Goal: Navigation & Orientation: Understand site structure

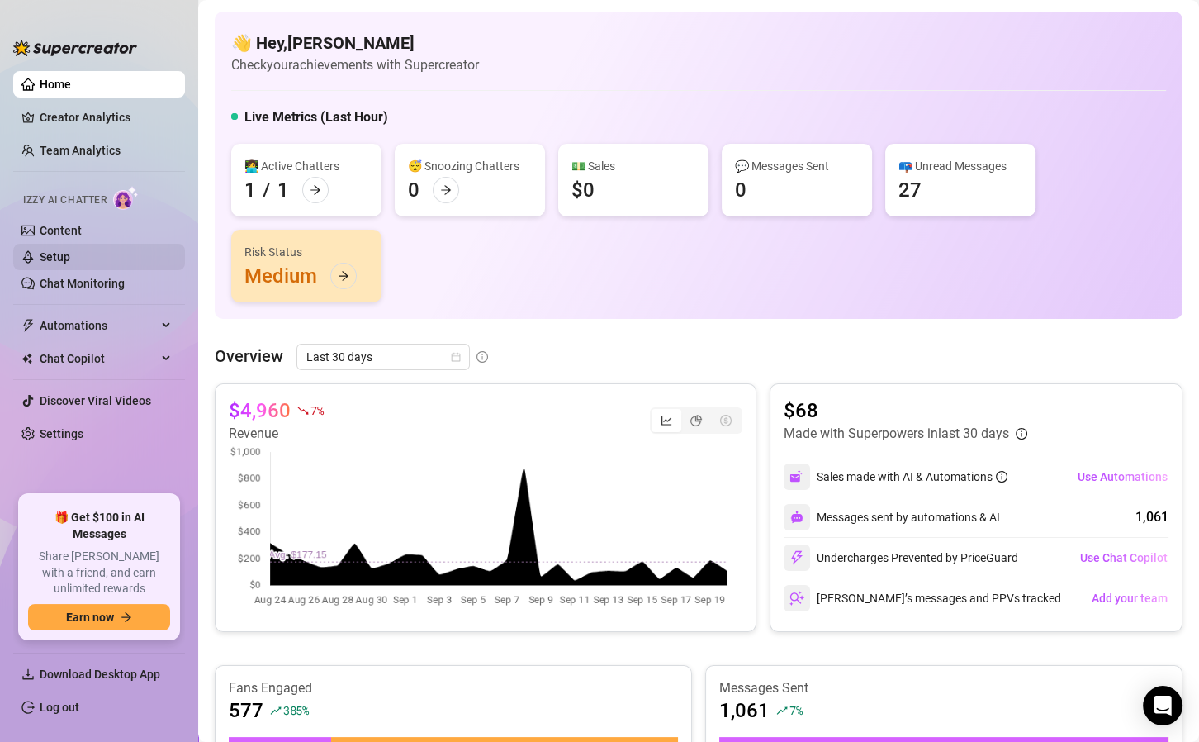
click at [55, 254] on link "Setup" at bounding box center [55, 256] width 31 height 13
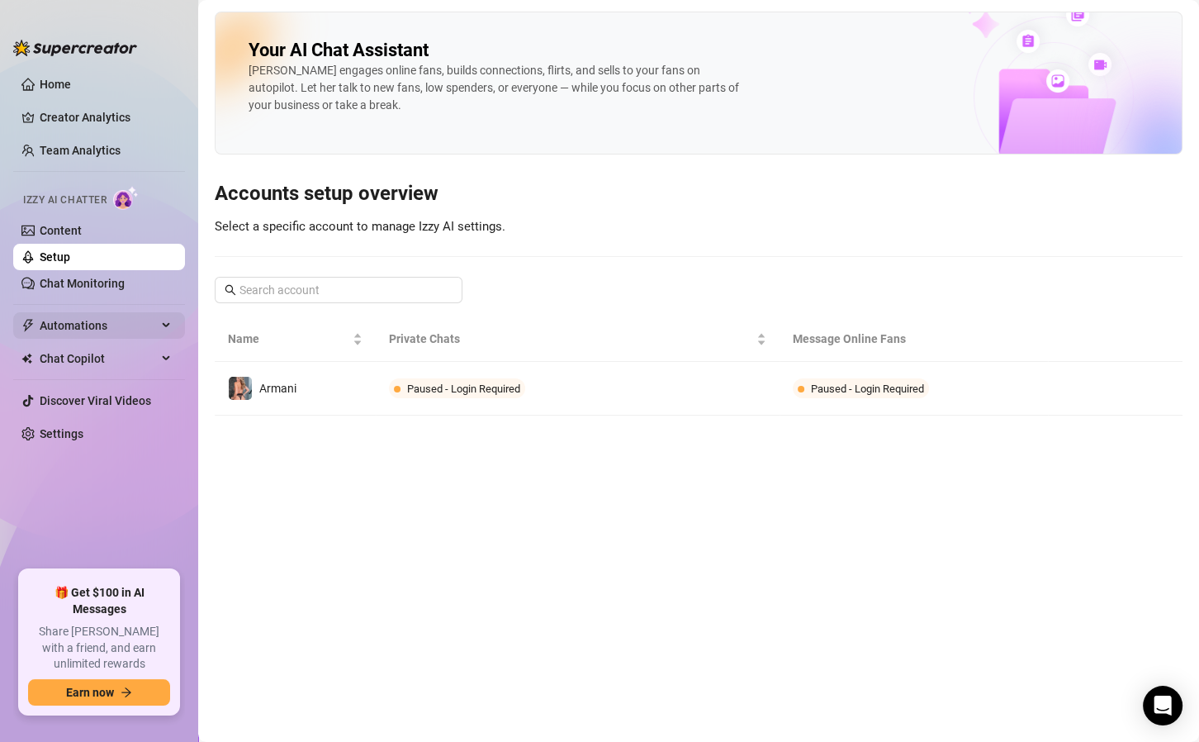
click at [78, 320] on span "Automations" at bounding box center [98, 325] width 117 height 26
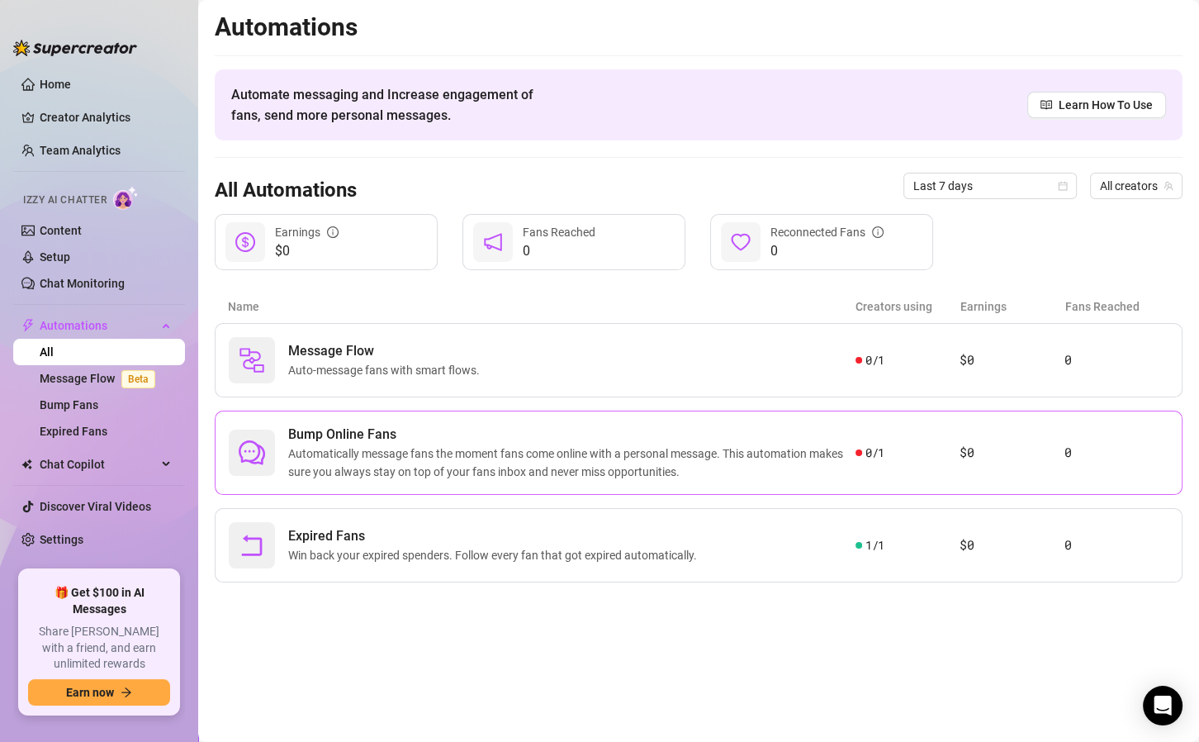
click at [753, 454] on span "Automatically message fans the moment fans come online with a personal message.…" at bounding box center [571, 462] width 567 height 36
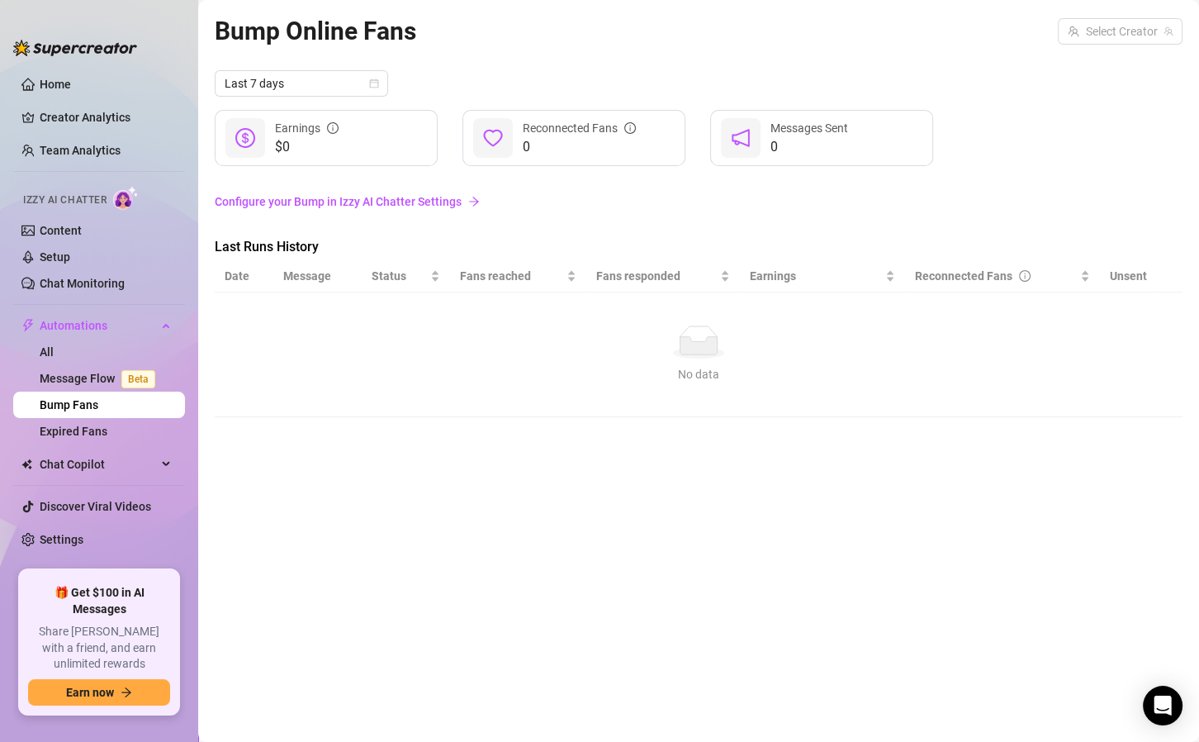
click at [78, 524] on ul "Home Creator Analytics Team Analytics Izzy AI Chatter Content Setup Chat Monito…" at bounding box center [99, 313] width 172 height 499
click at [77, 534] on link "Settings" at bounding box center [62, 539] width 44 height 13
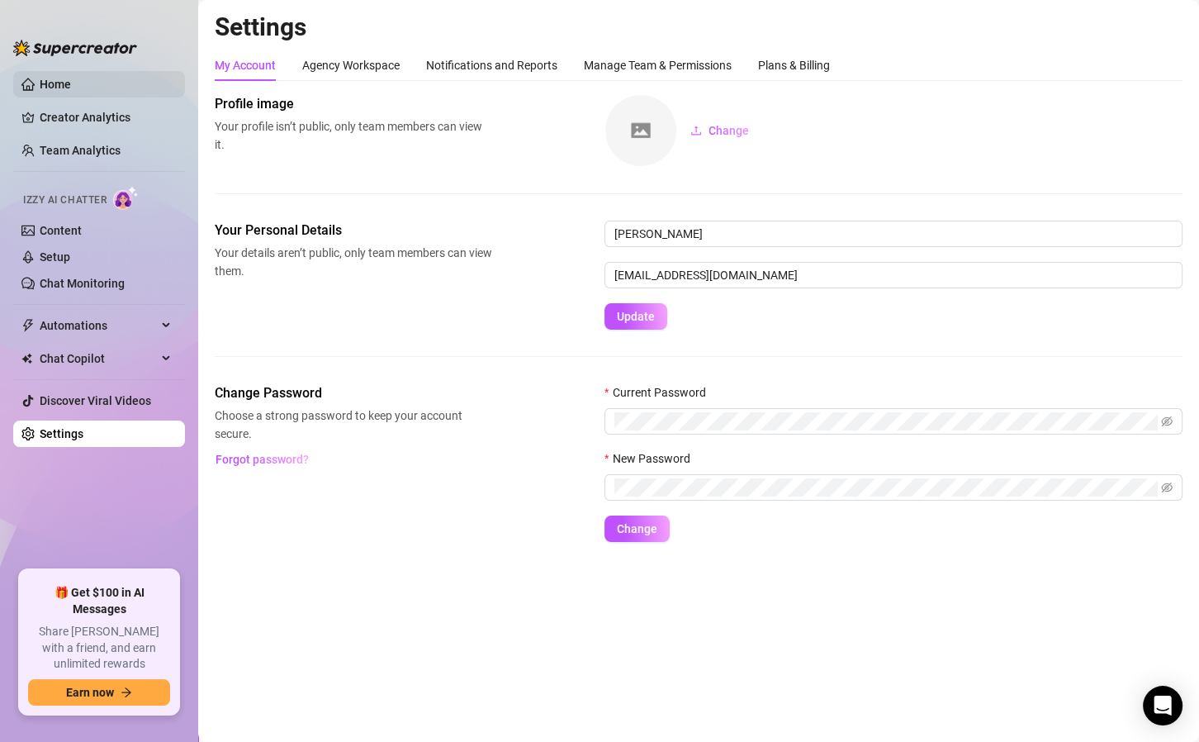
click at [62, 86] on link "Home" at bounding box center [55, 84] width 31 height 13
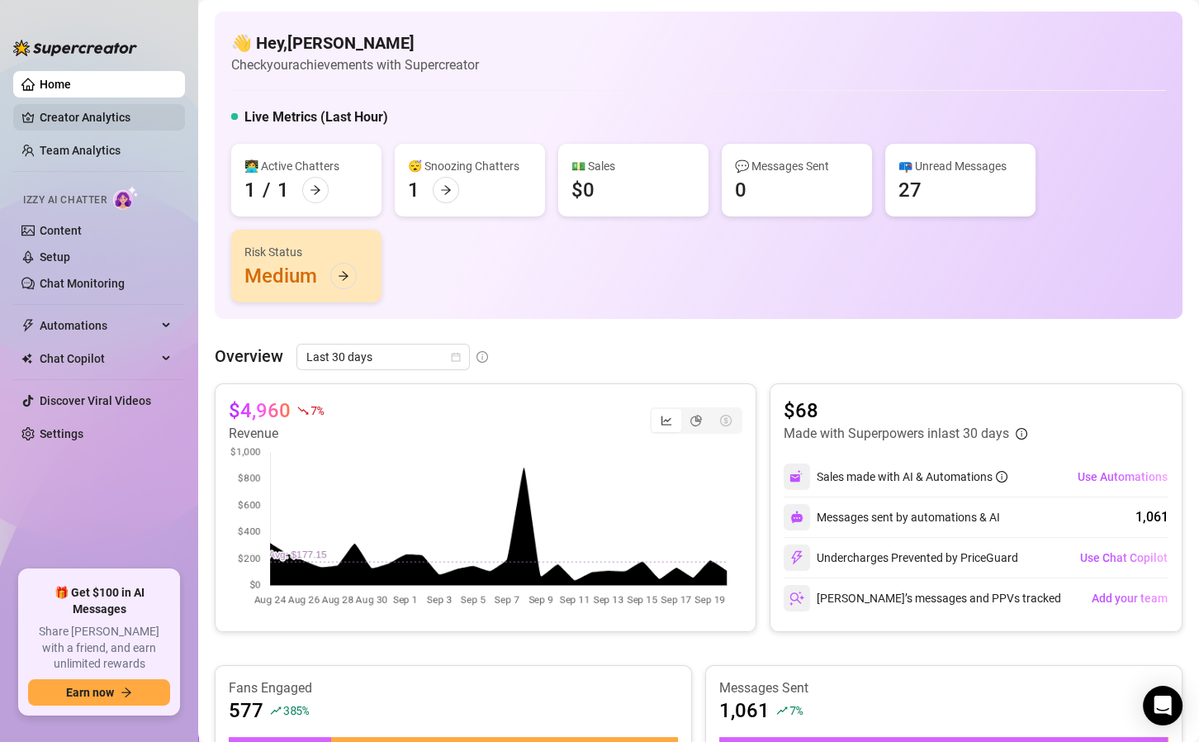
click at [72, 109] on link "Creator Analytics" at bounding box center [106, 117] width 132 height 26
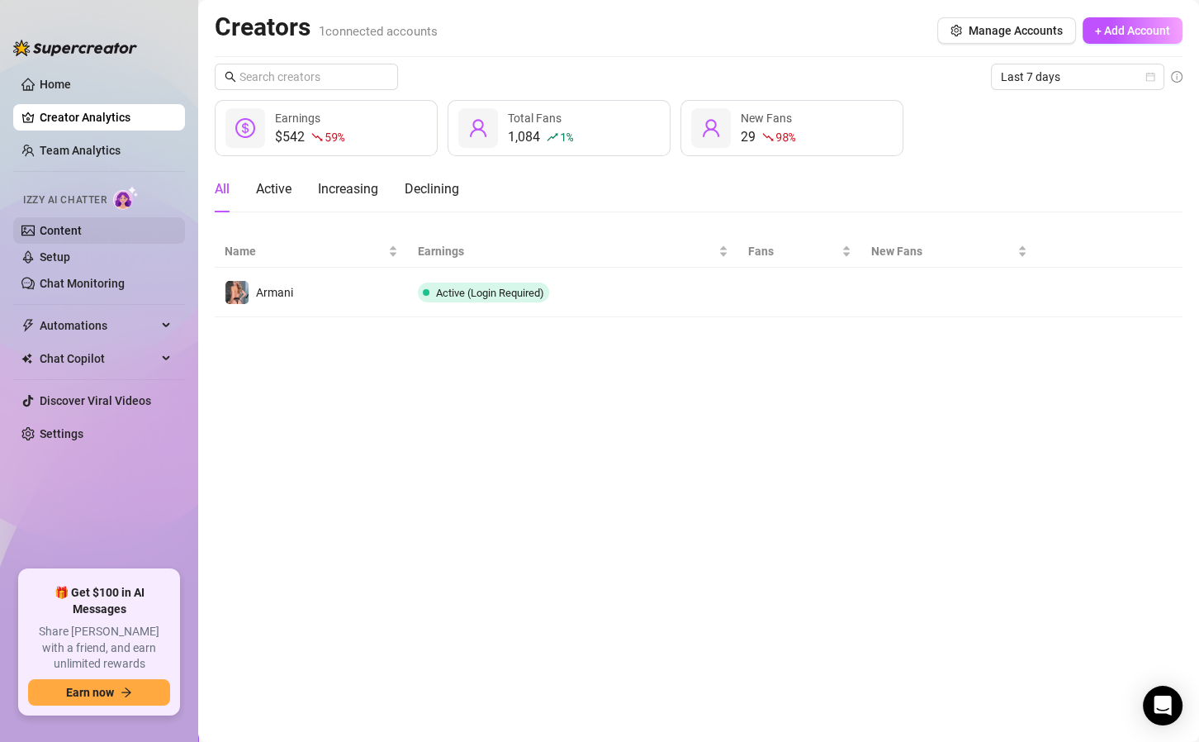
click at [76, 233] on link "Content" at bounding box center [61, 230] width 42 height 13
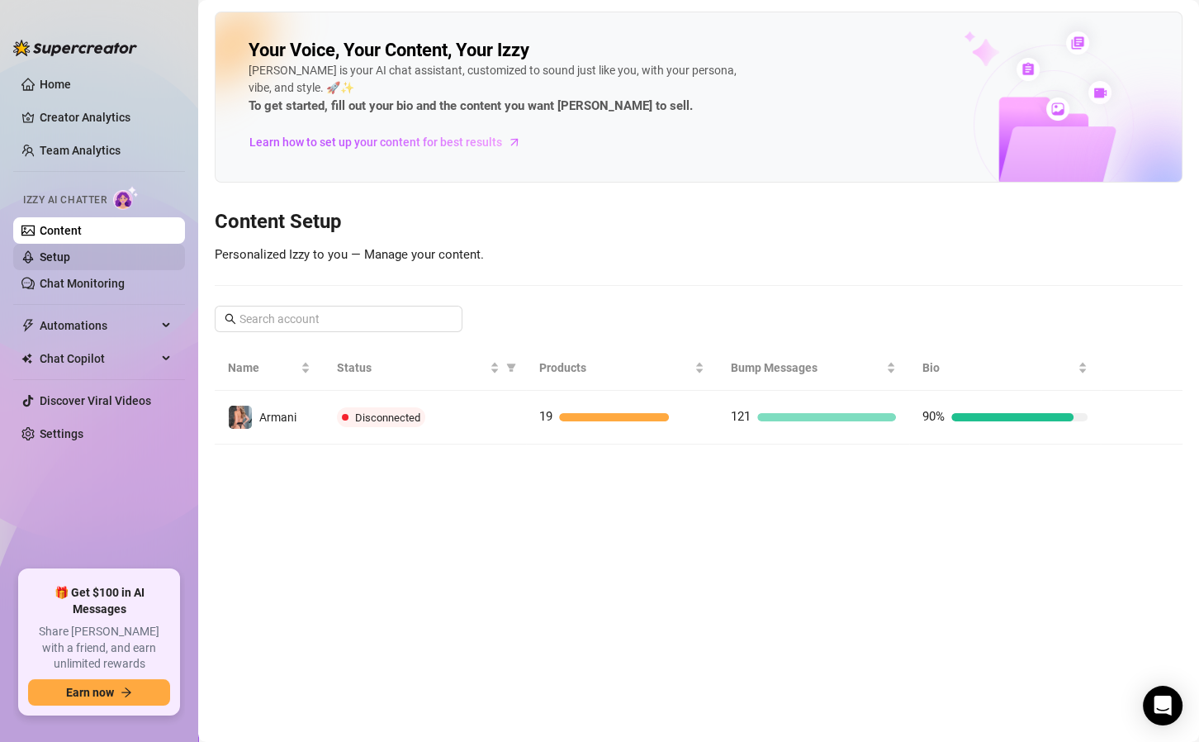
click at [65, 252] on link "Setup" at bounding box center [55, 256] width 31 height 13
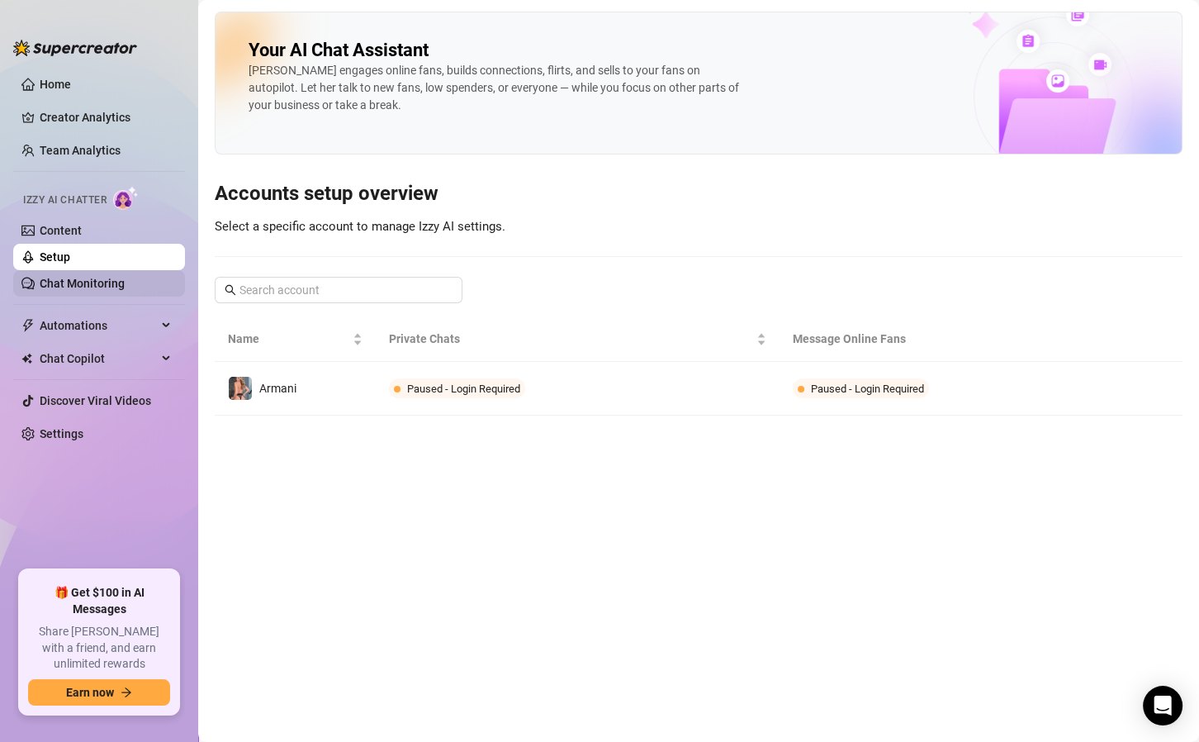
click at [75, 279] on link "Chat Monitoring" at bounding box center [82, 283] width 85 height 13
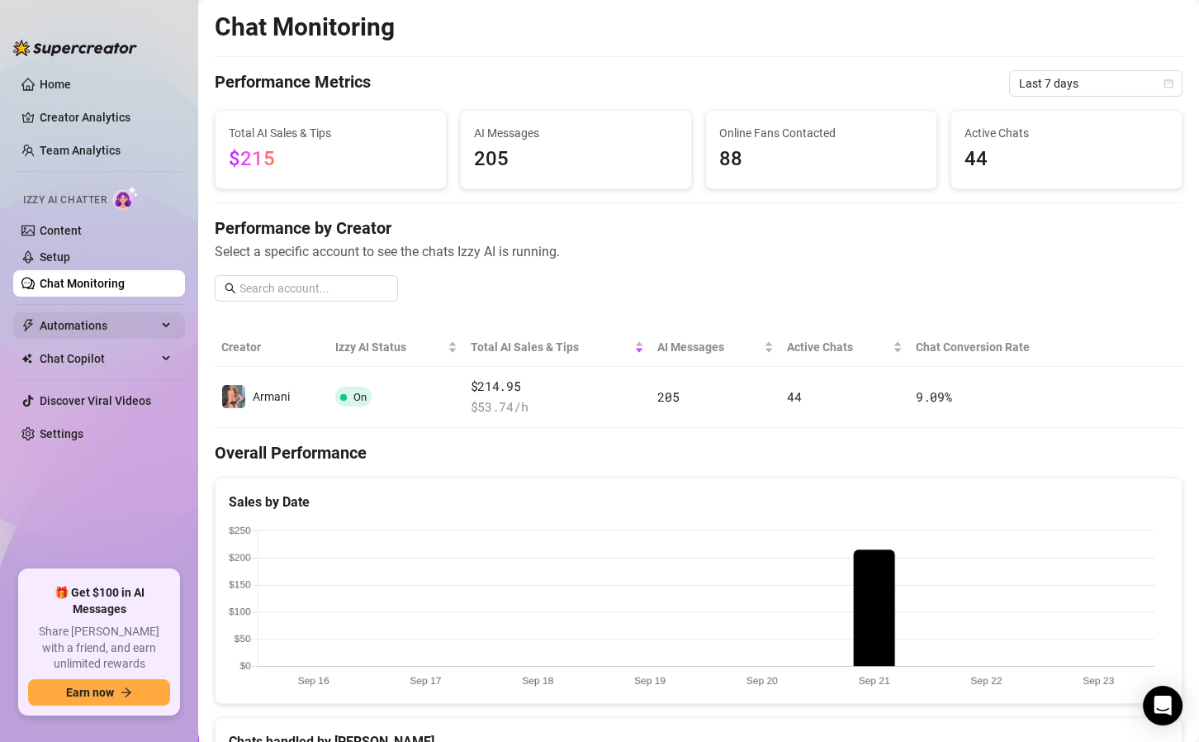
click at [110, 327] on span "Automations" at bounding box center [98, 325] width 117 height 26
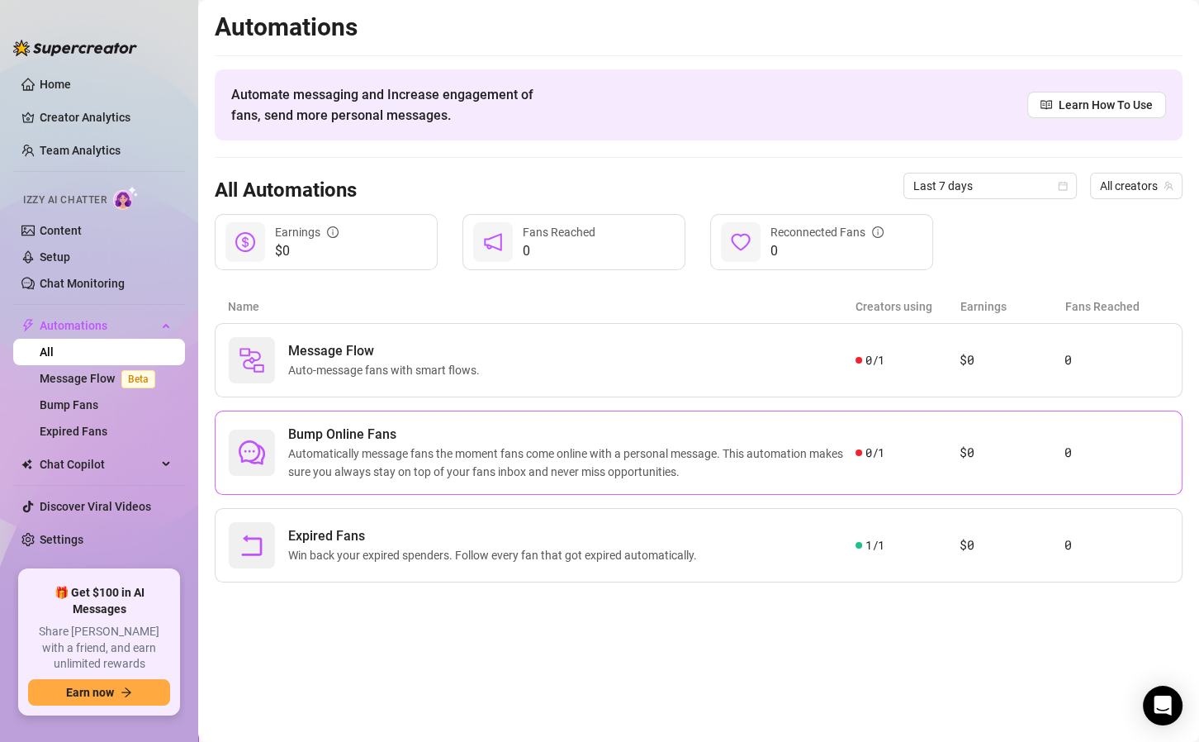
click at [557, 453] on span "Automatically message fans the moment fans come online with a personal message.…" at bounding box center [571, 462] width 567 height 36
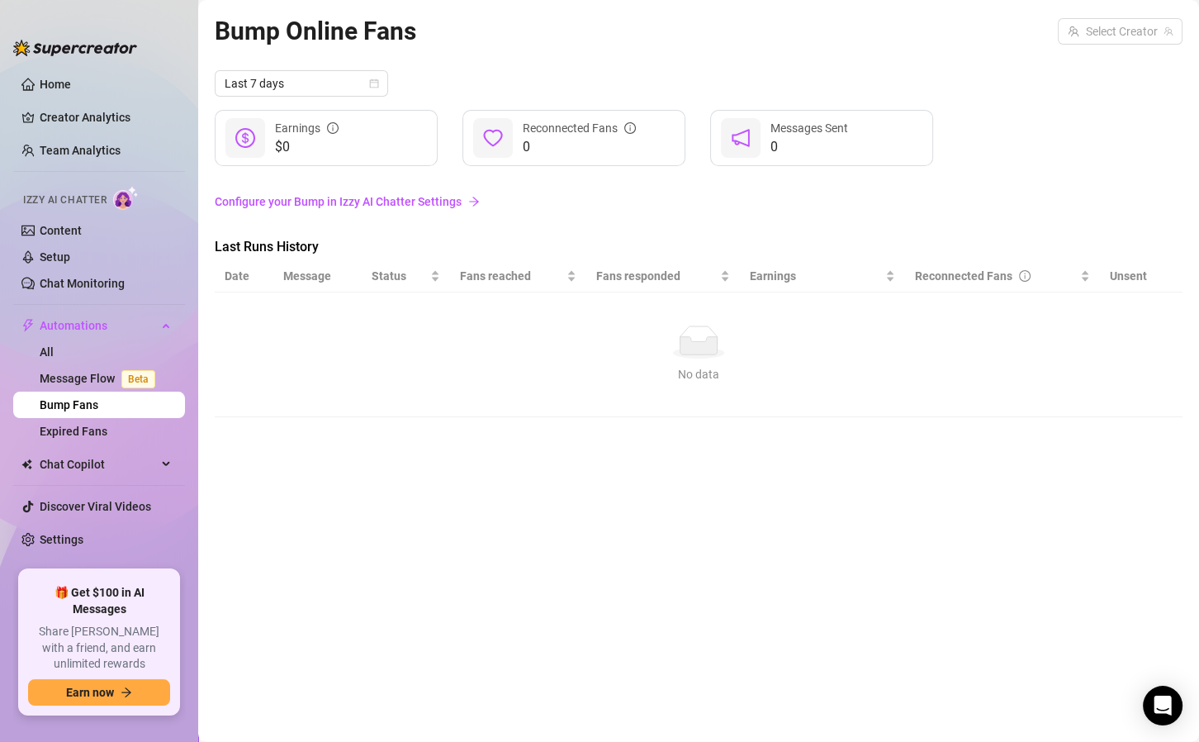
click at [384, 197] on link "Configure your Bump in Izzy AI Chatter Settings" at bounding box center [699, 201] width 968 height 18
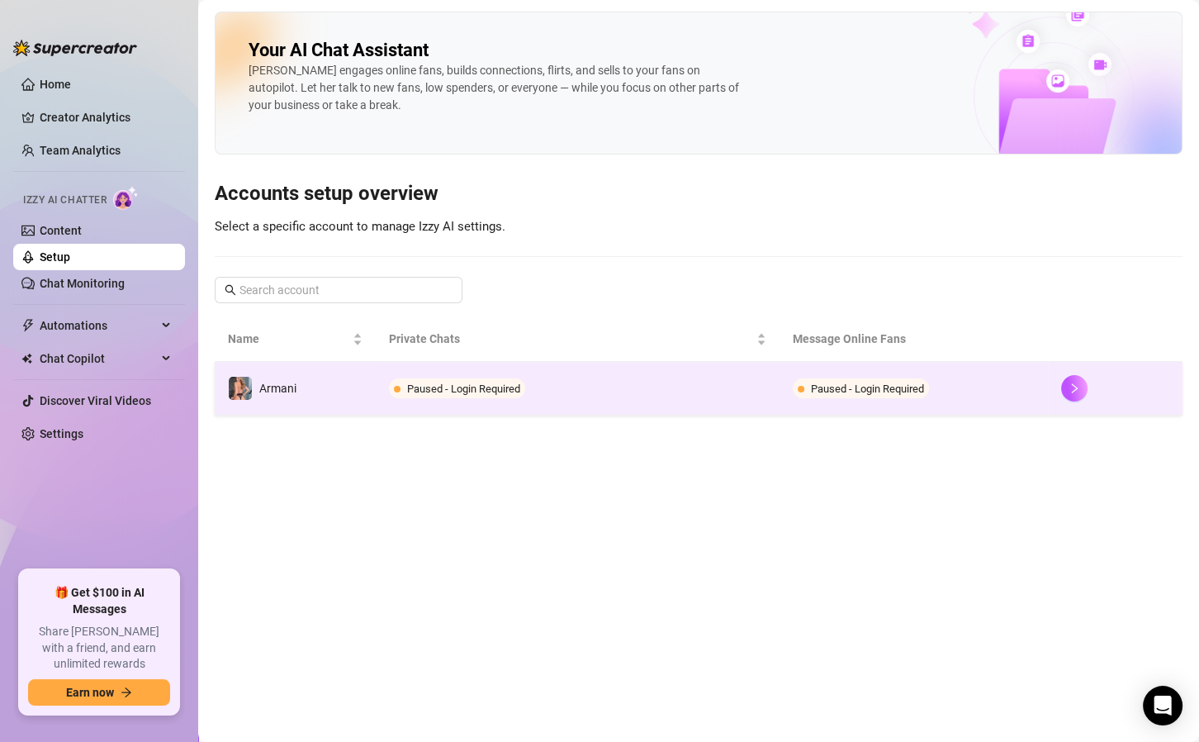
click at [534, 374] on td "Paused - Login Required" at bounding box center [577, 389] width 403 height 54
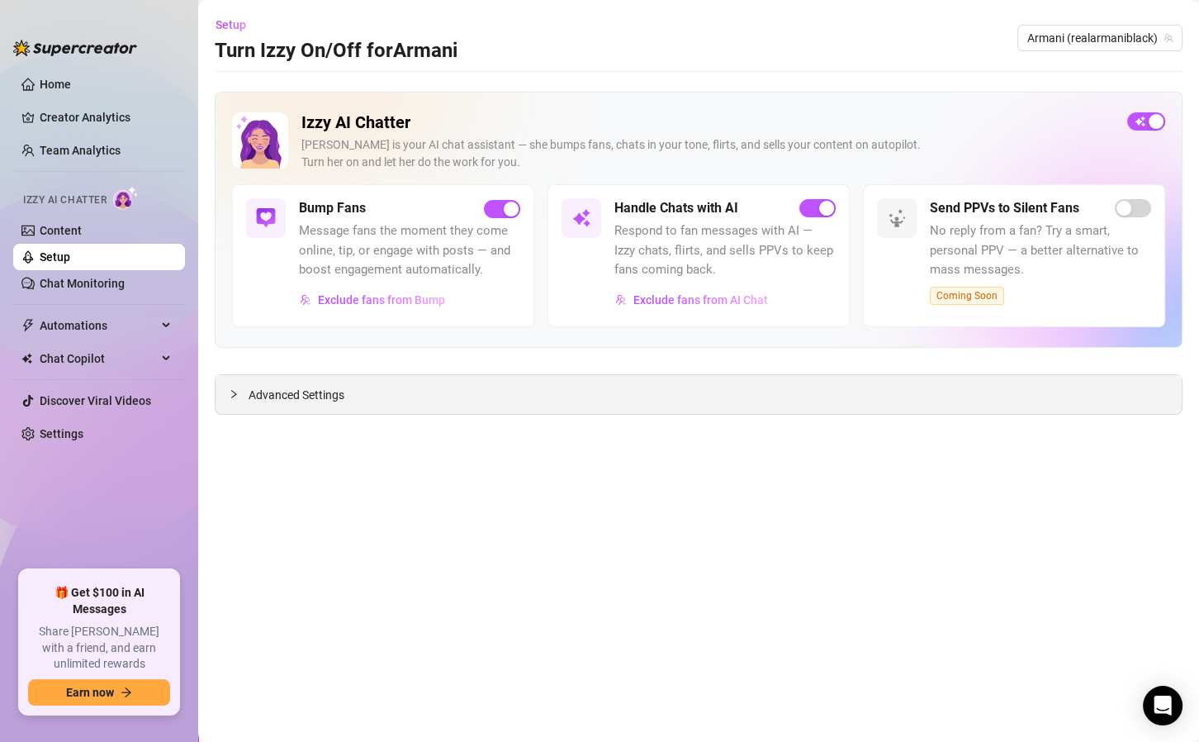
click at [432, 399] on div "Advanced Settings" at bounding box center [699, 394] width 966 height 39
click at [301, 399] on span "Advanced Settings" at bounding box center [297, 395] width 96 height 18
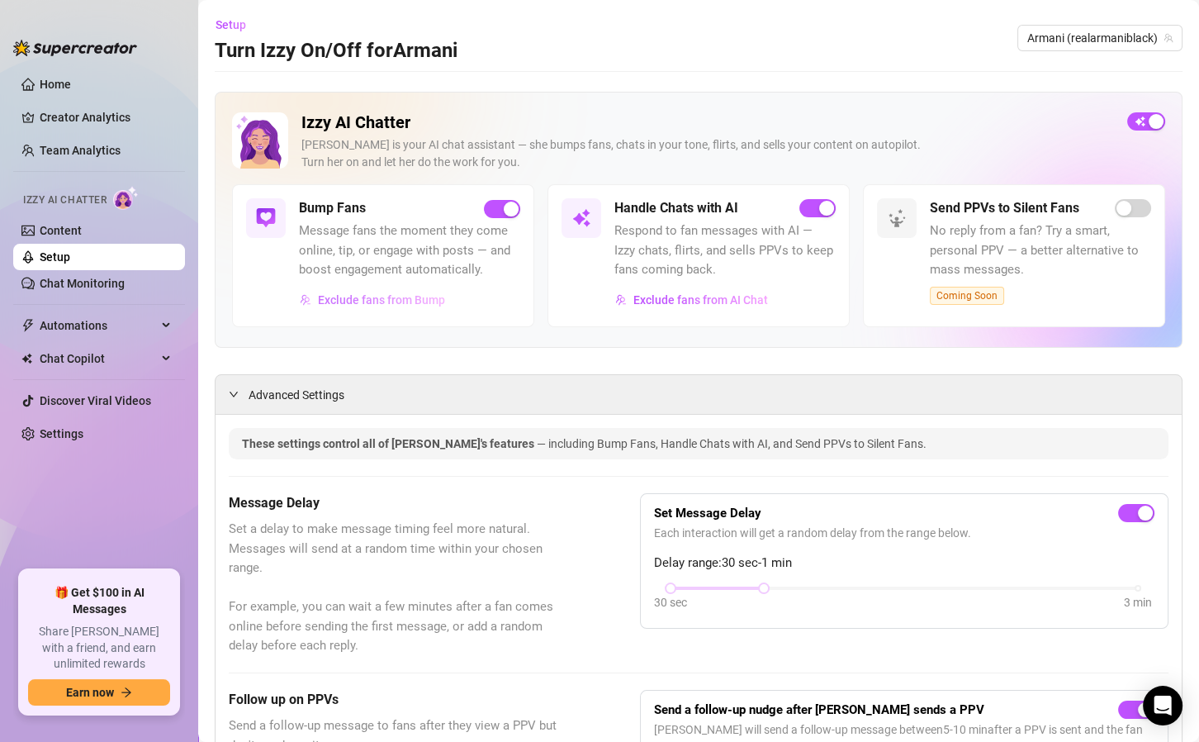
click at [360, 304] on span "Exclude fans from Bump" at bounding box center [381, 299] width 127 height 13
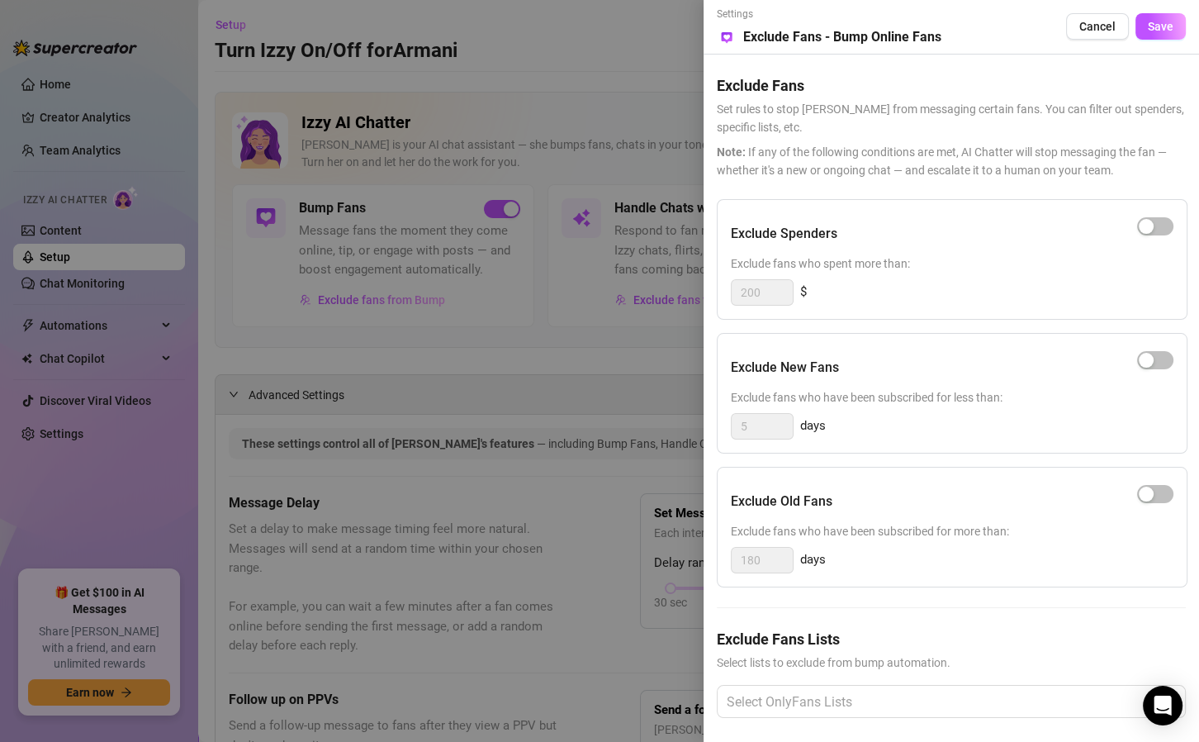
scroll to position [21, 0]
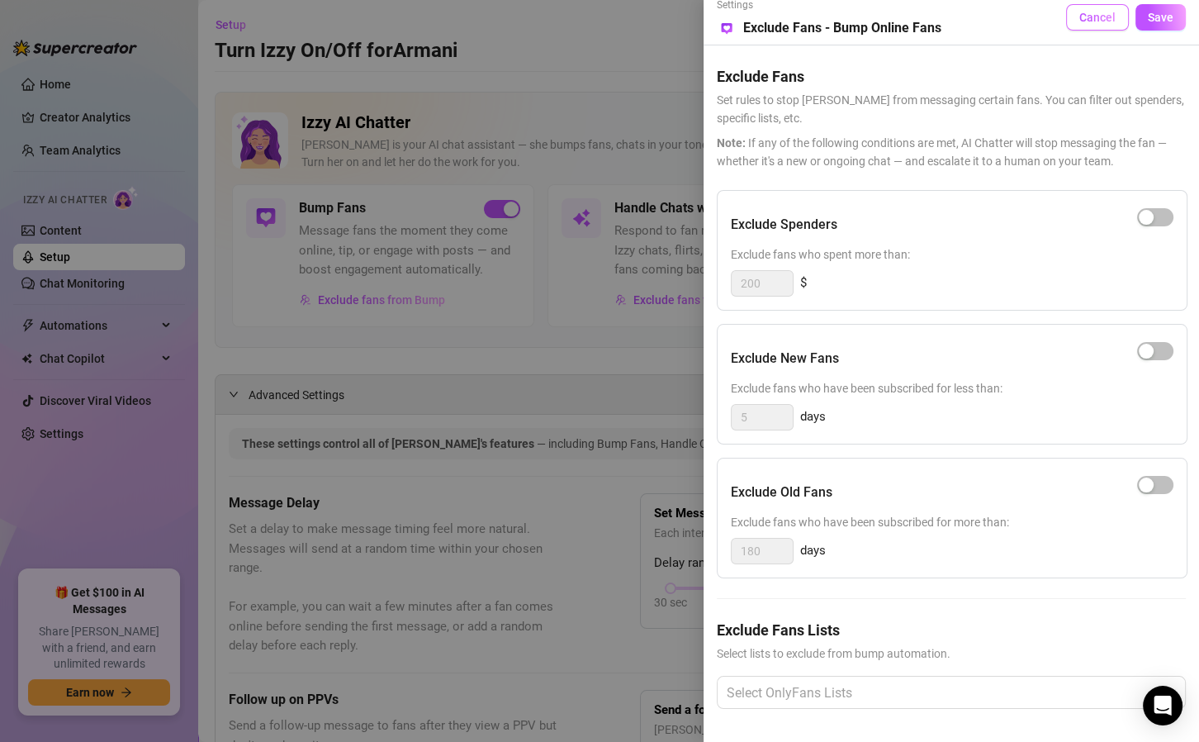
click at [1080, 11] on span "Cancel" at bounding box center [1098, 17] width 36 height 13
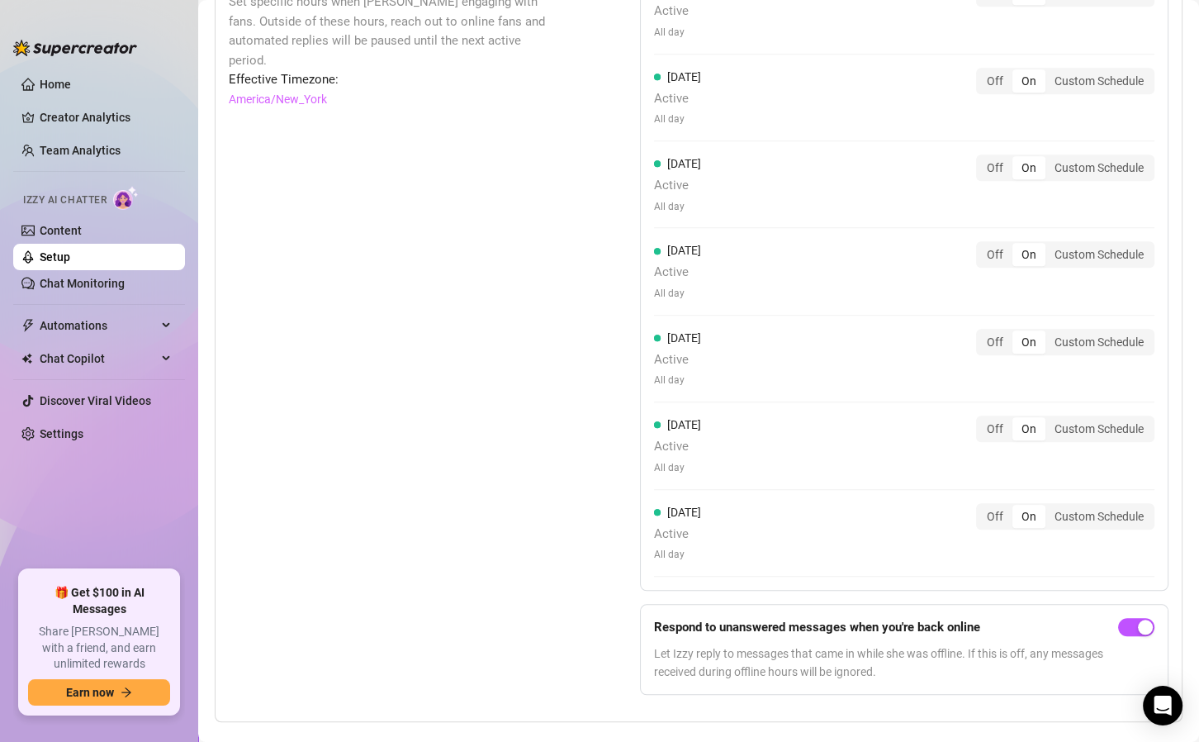
scroll to position [1589, 0]
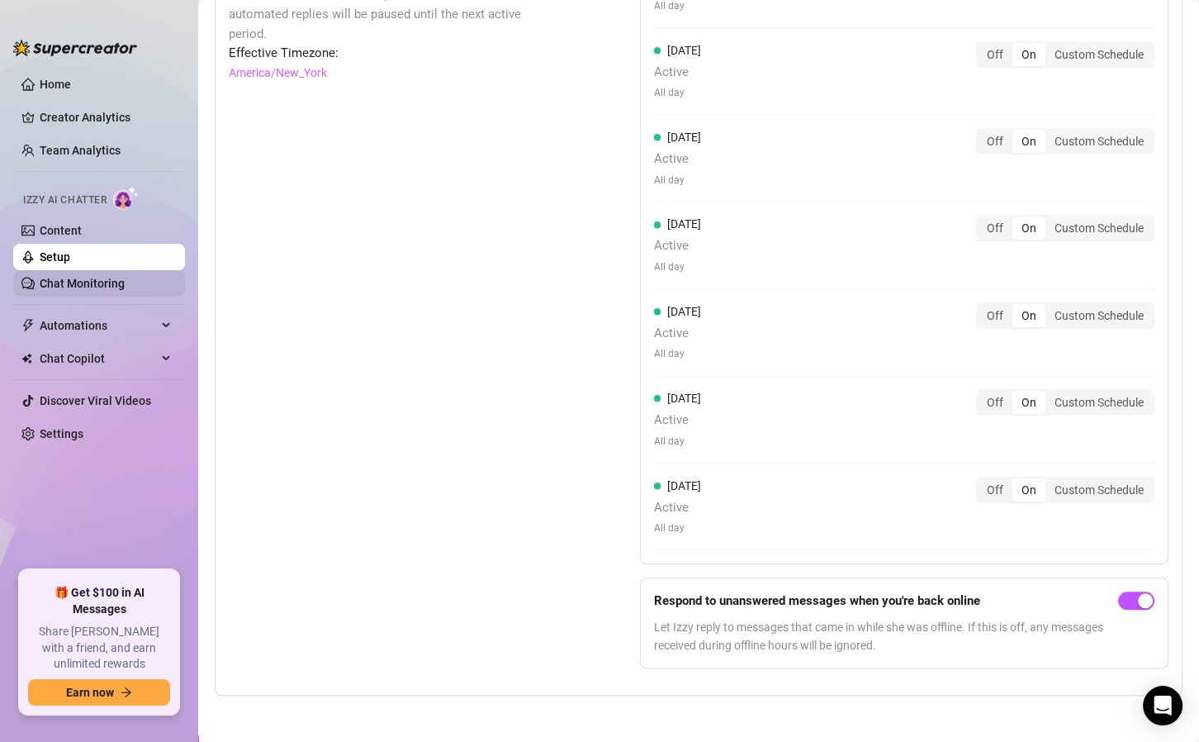
click at [63, 279] on link "Chat Monitoring" at bounding box center [82, 283] width 85 height 13
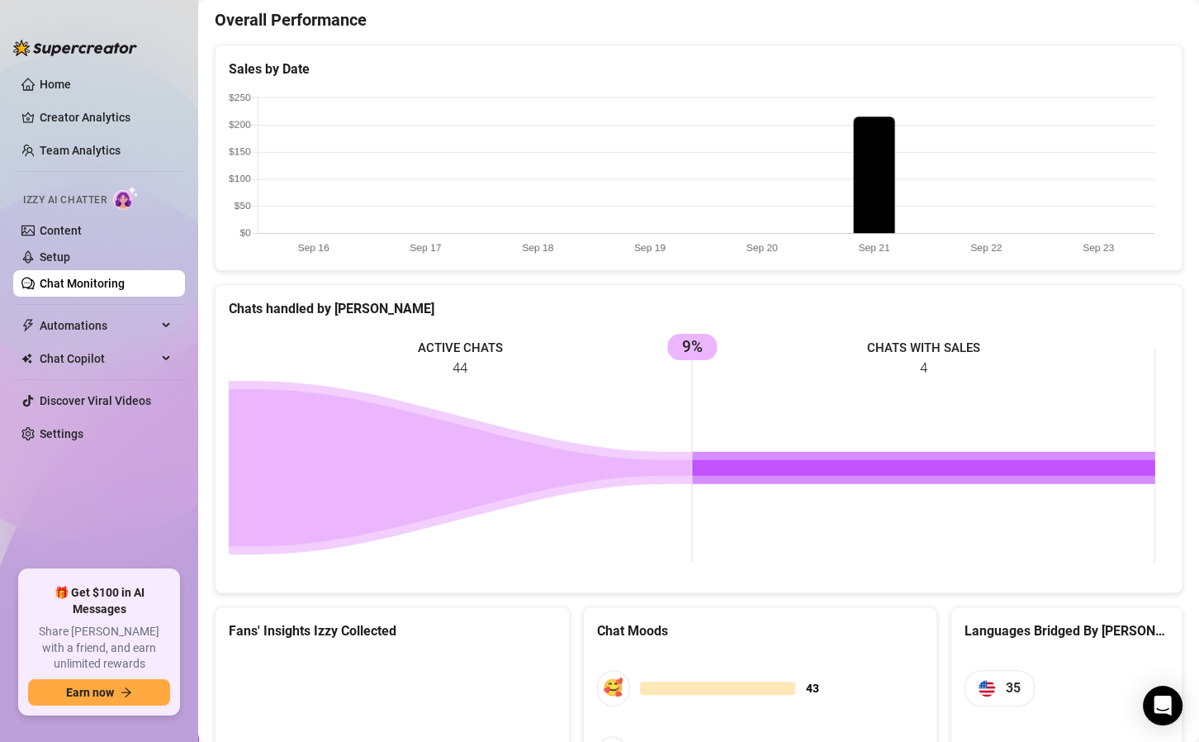
scroll to position [672, 0]
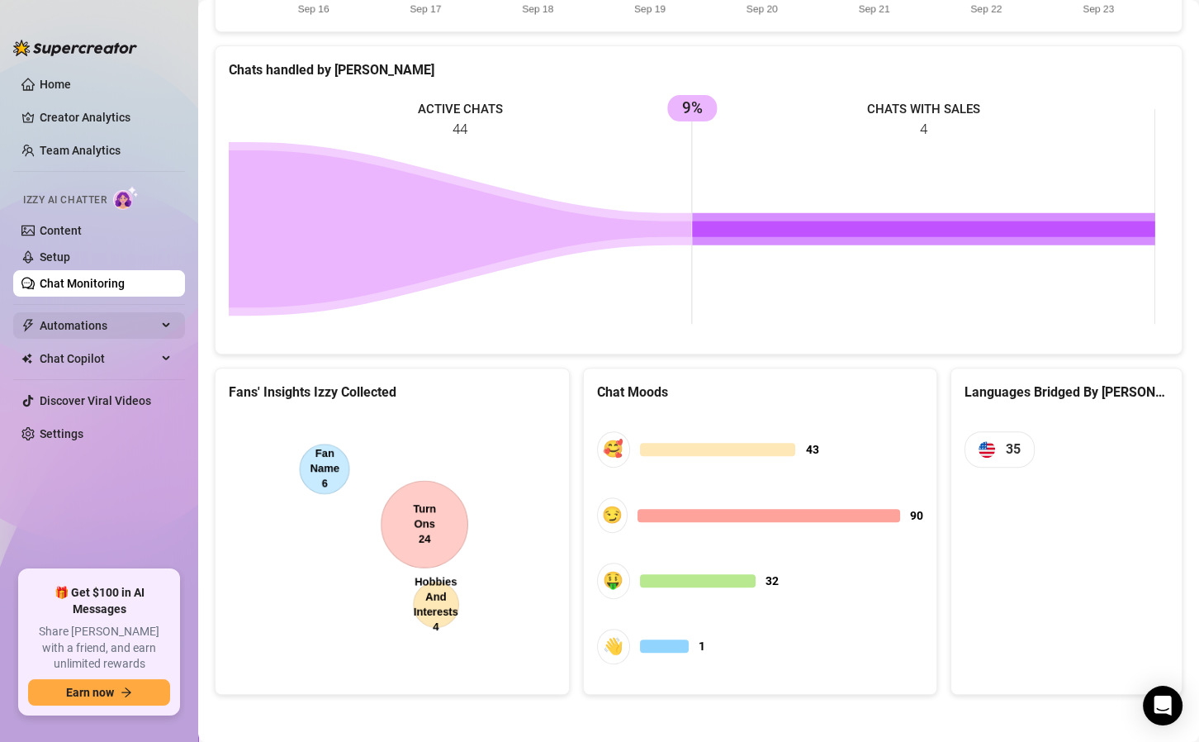
click at [96, 321] on span "Automations" at bounding box center [98, 325] width 117 height 26
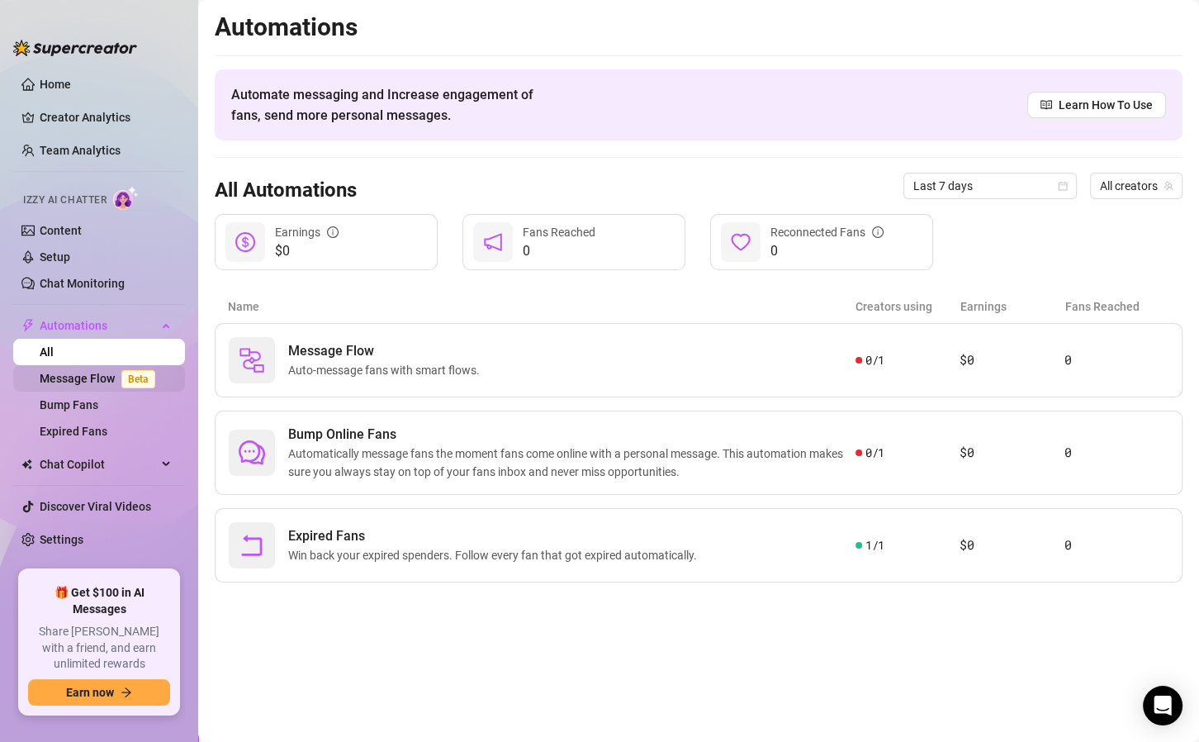
click at [80, 372] on link "Message Flow Beta" at bounding box center [101, 378] width 122 height 13
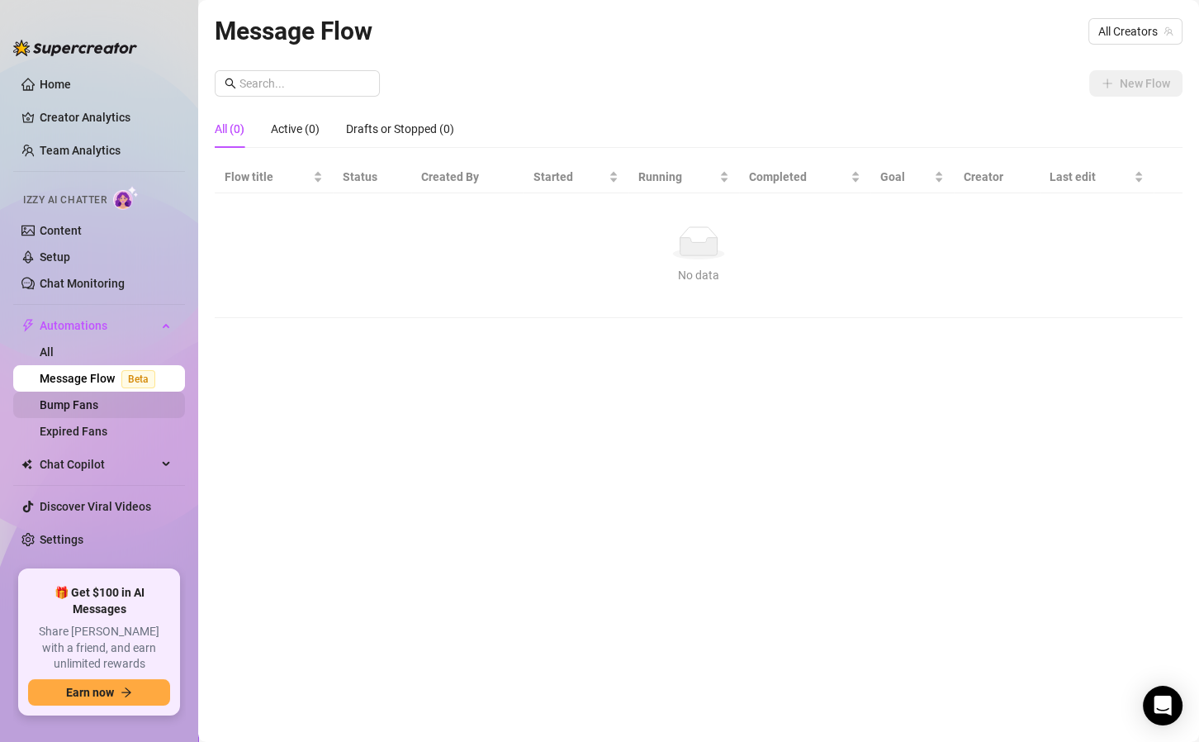
click at [80, 402] on link "Bump Fans" at bounding box center [69, 404] width 59 height 13
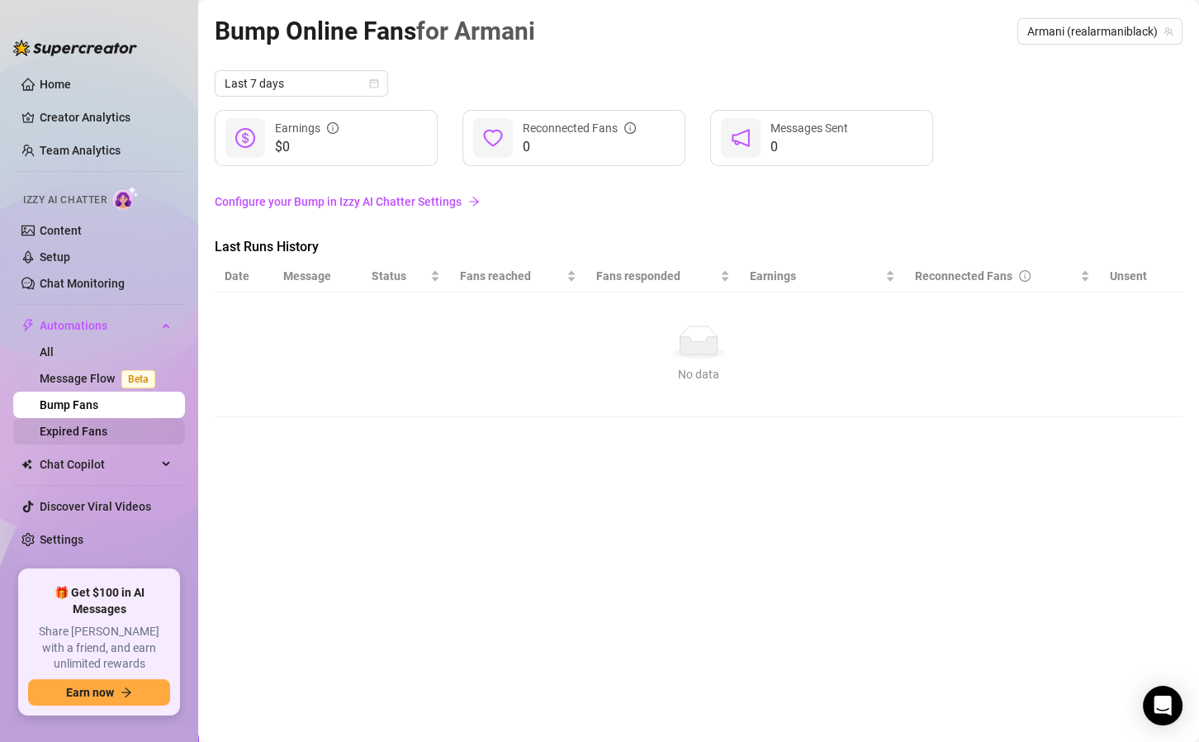
click at [83, 431] on link "Expired Fans" at bounding box center [74, 431] width 68 height 13
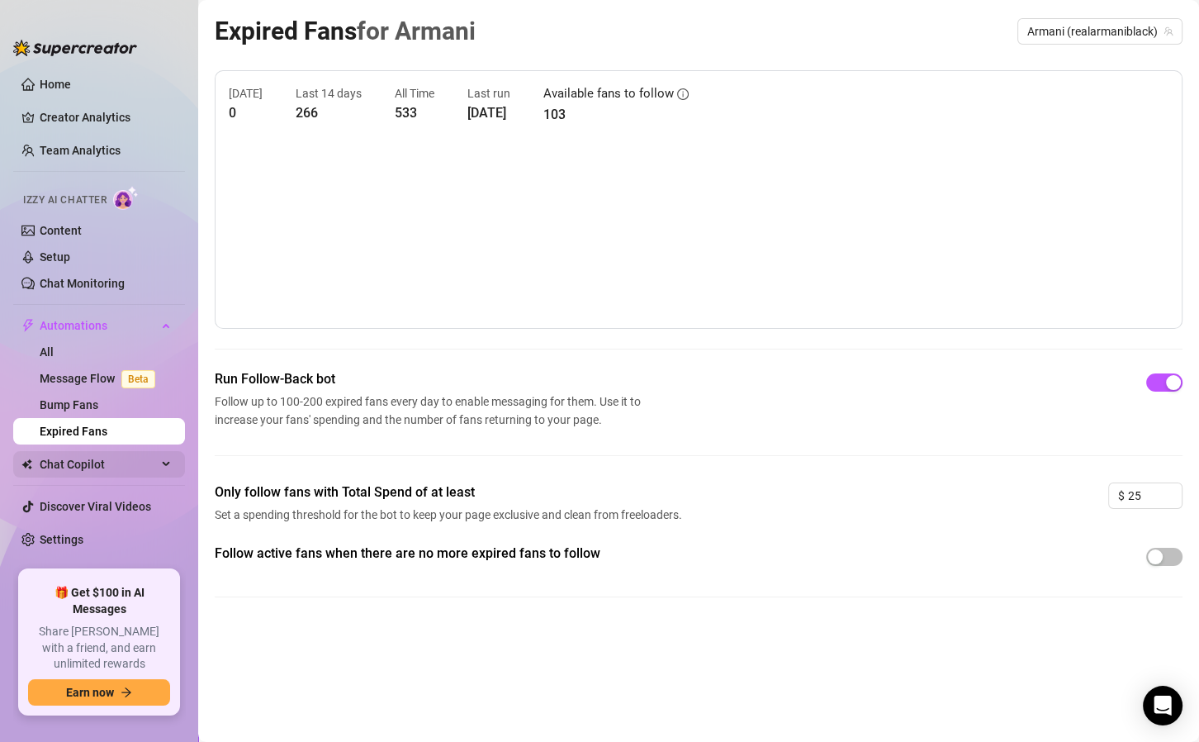
click at [120, 467] on span "Chat Copilot" at bounding box center [98, 464] width 117 height 26
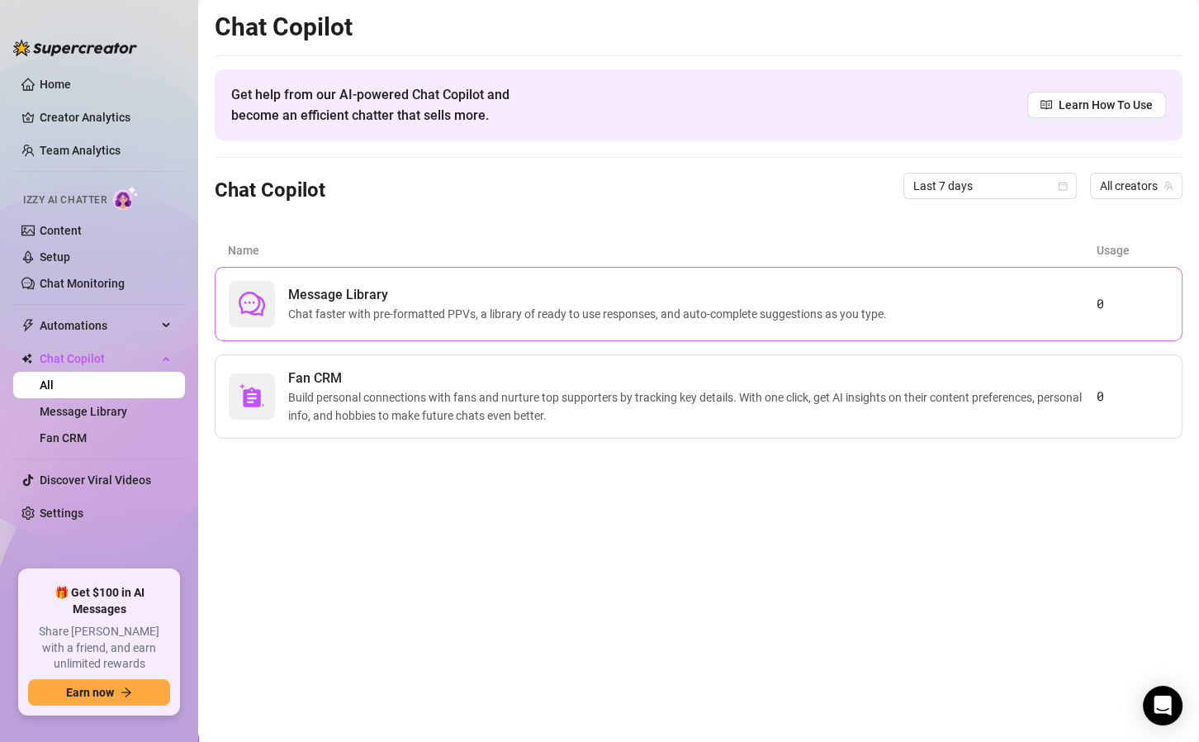
click at [453, 301] on span "Message Library" at bounding box center [590, 295] width 605 height 20
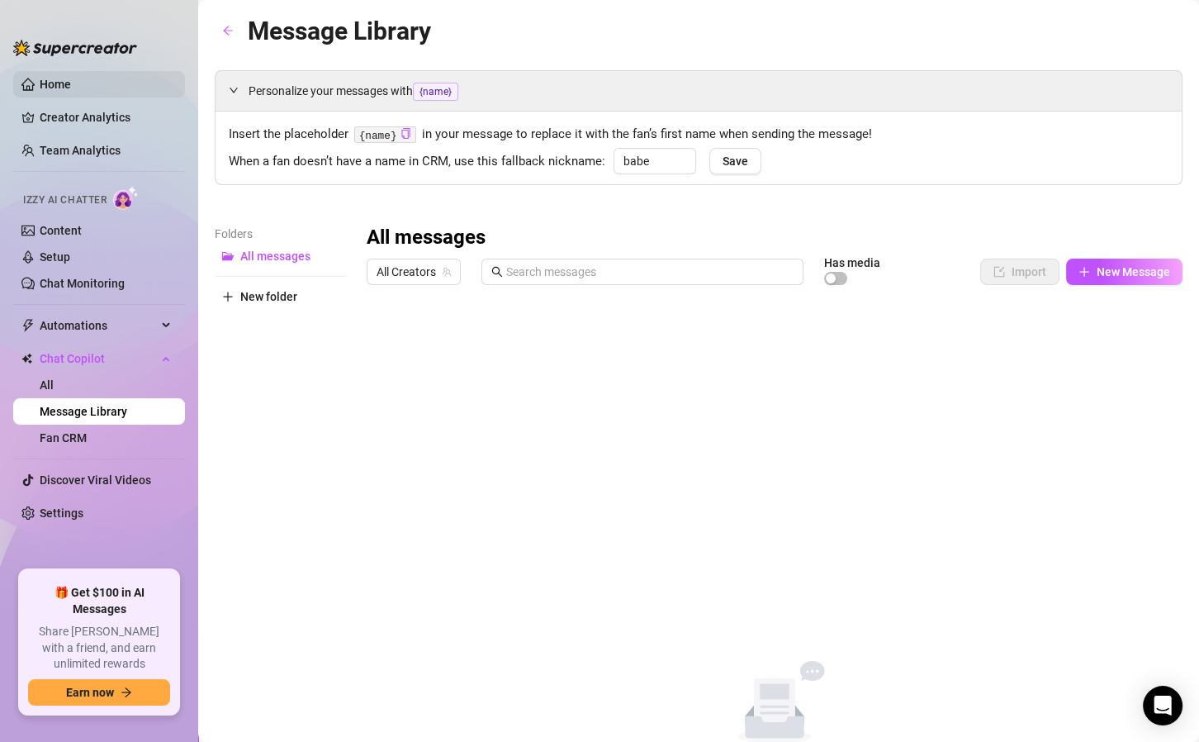
click at [55, 78] on link "Home" at bounding box center [55, 84] width 31 height 13
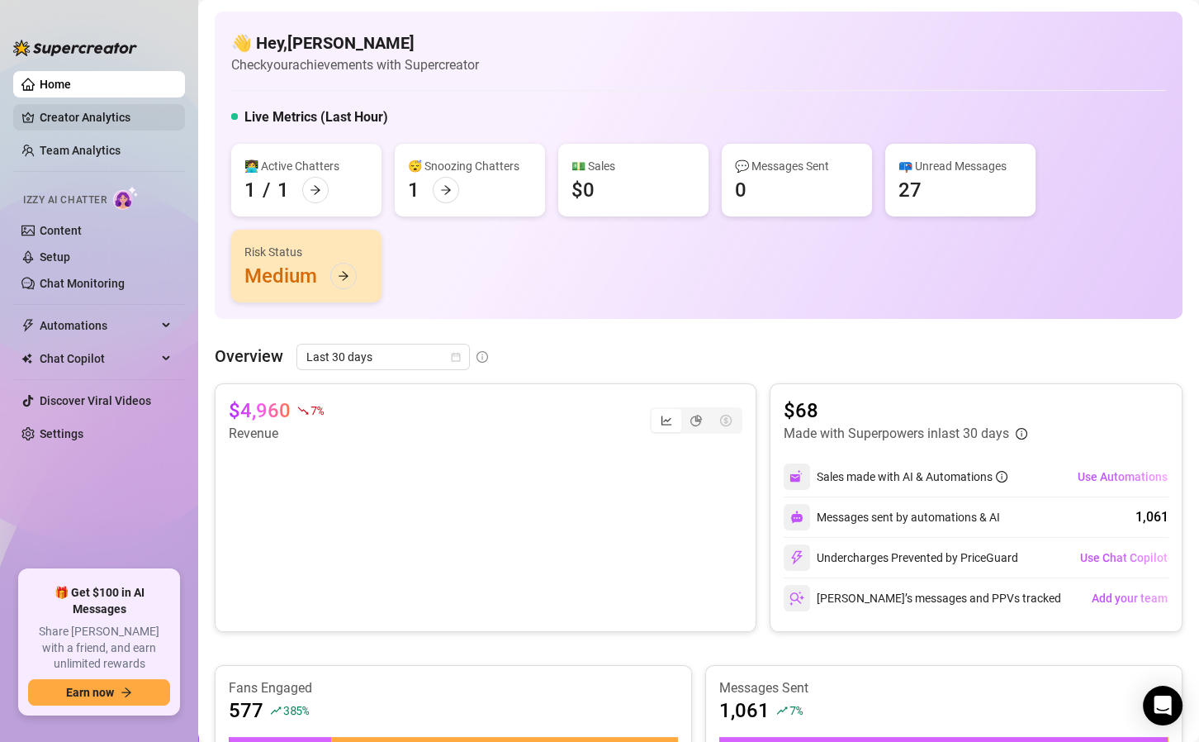
click at [67, 116] on link "Creator Analytics" at bounding box center [106, 117] width 132 height 26
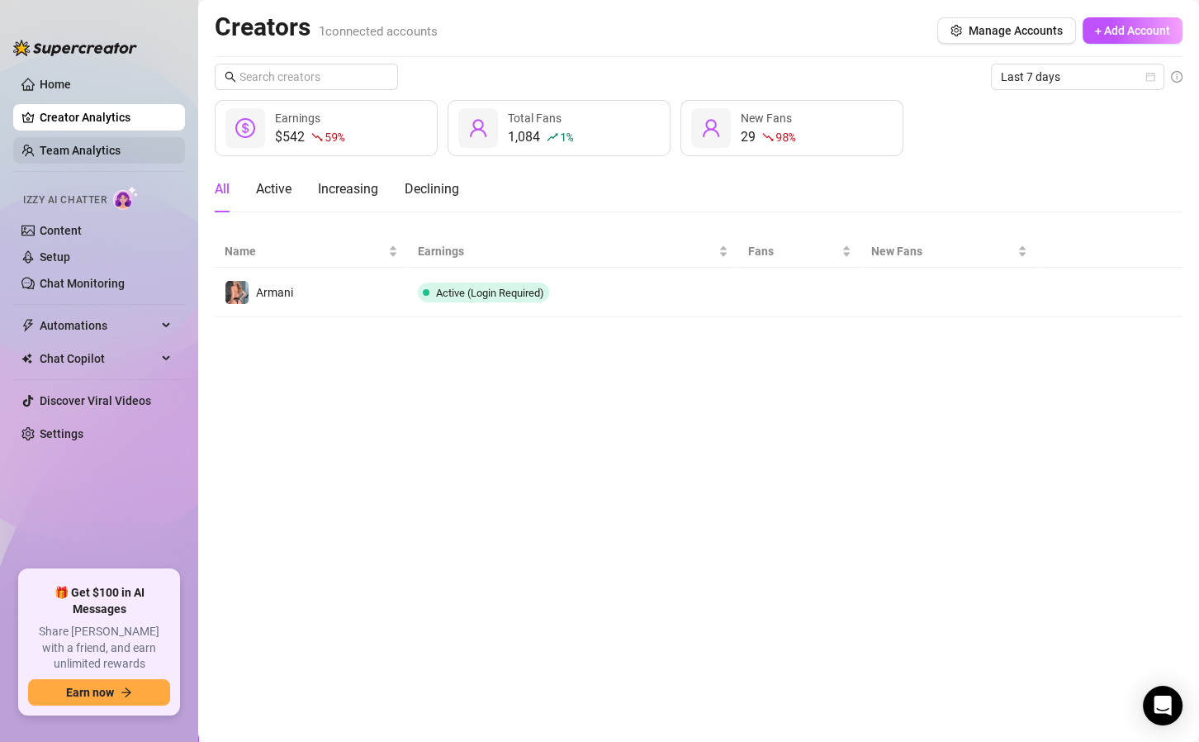
click at [71, 144] on link "Team Analytics" at bounding box center [80, 150] width 81 height 13
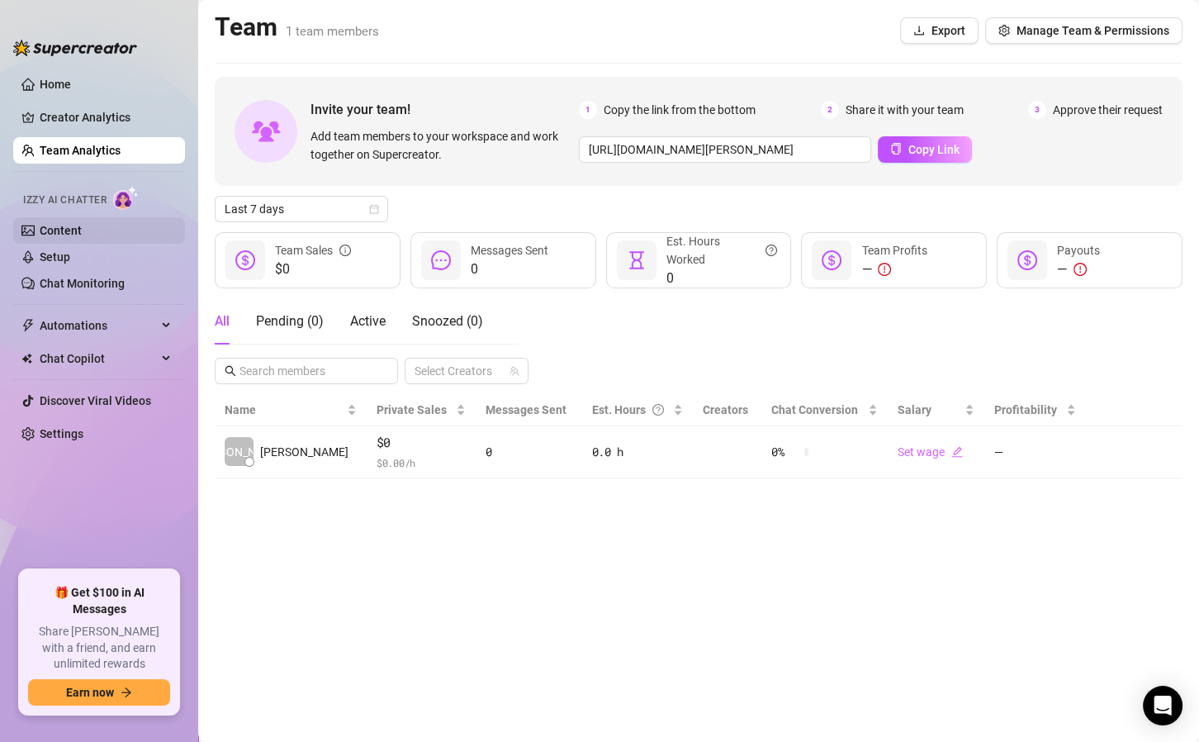
click at [64, 228] on link "Content" at bounding box center [61, 230] width 42 height 13
